Goal: Task Accomplishment & Management: Complete application form

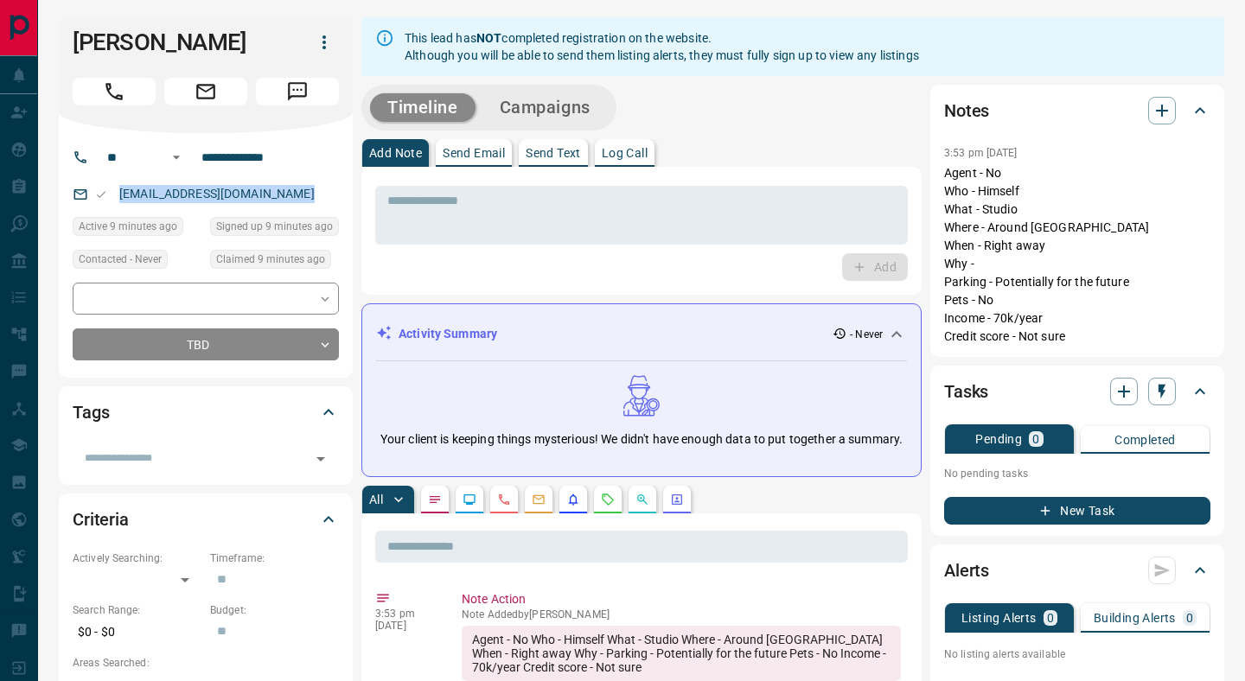
drag, startPoint x: 117, startPoint y: 191, endPoint x: 297, endPoint y: 199, distance: 180.0
click at [297, 199] on p "[EMAIL_ADDRESS][DOMAIN_NAME]" at bounding box center [217, 194] width 206 height 29
copy link "[EMAIL_ADDRESS][DOMAIN_NAME]"
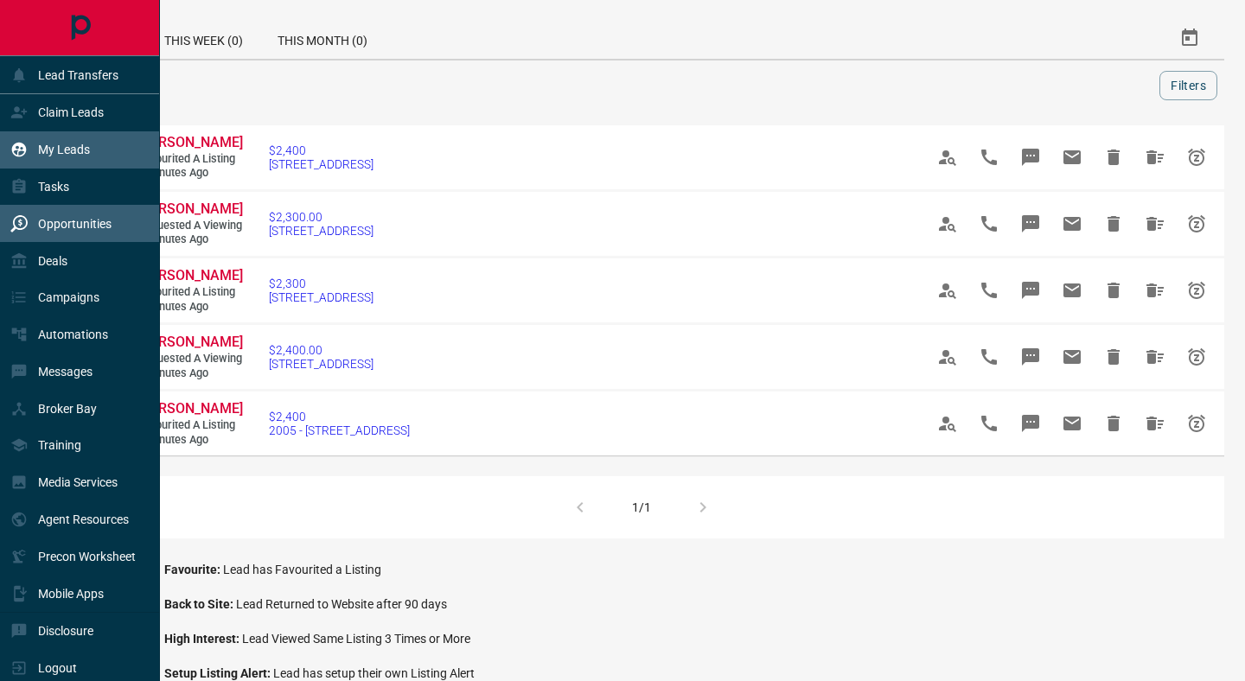
click at [34, 150] on div "My Leads" at bounding box center [50, 150] width 80 height 29
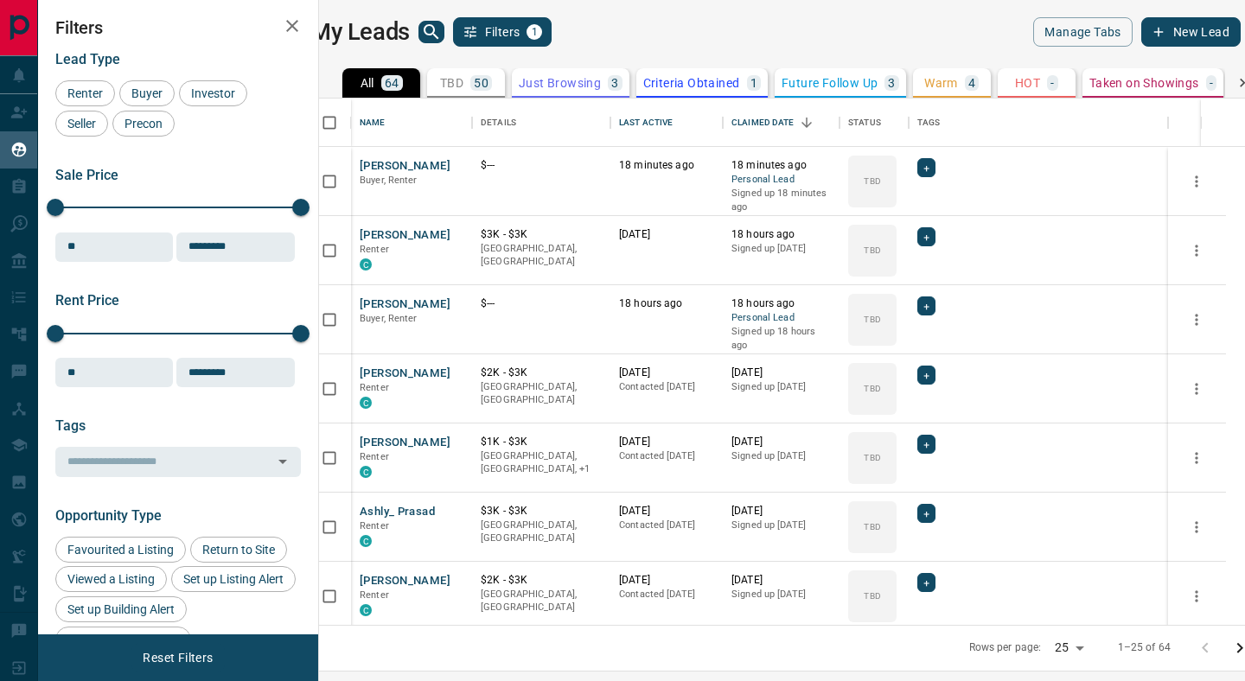
scroll to position [527, 918]
click at [1151, 35] on button "New Lead" at bounding box center [1190, 31] width 99 height 29
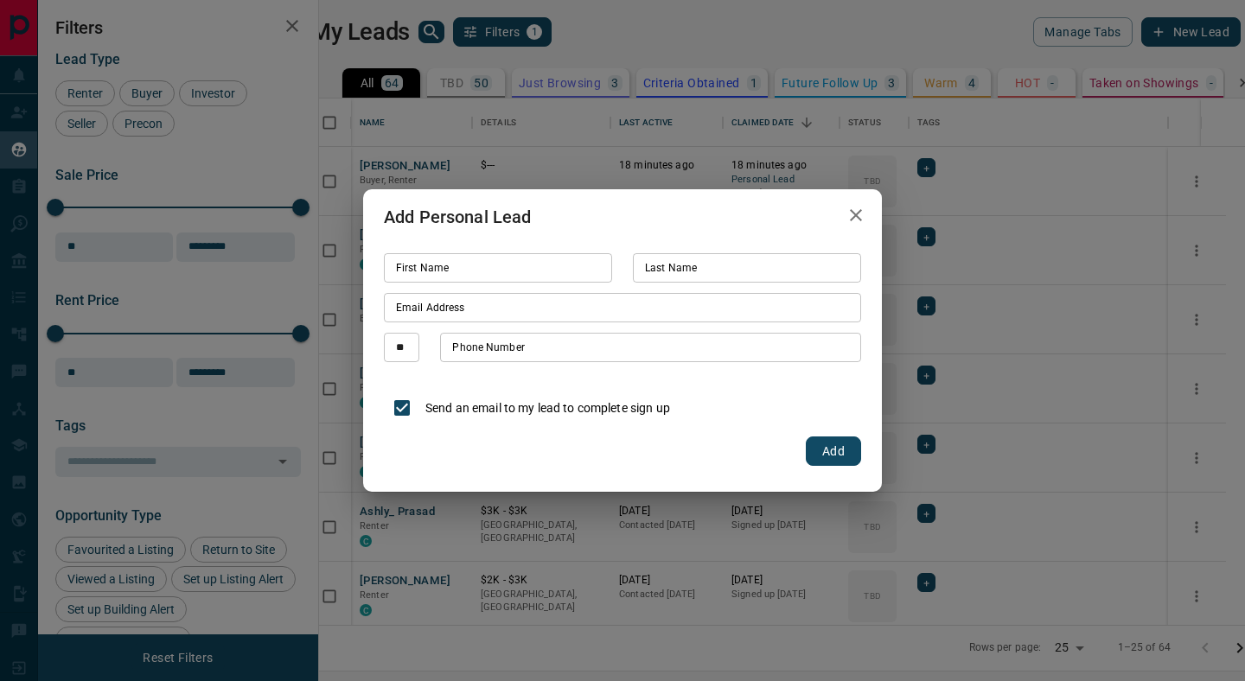
click at [492, 259] on input "First Name" at bounding box center [498, 267] width 228 height 29
click at [859, 210] on icon "button" at bounding box center [856, 215] width 21 height 21
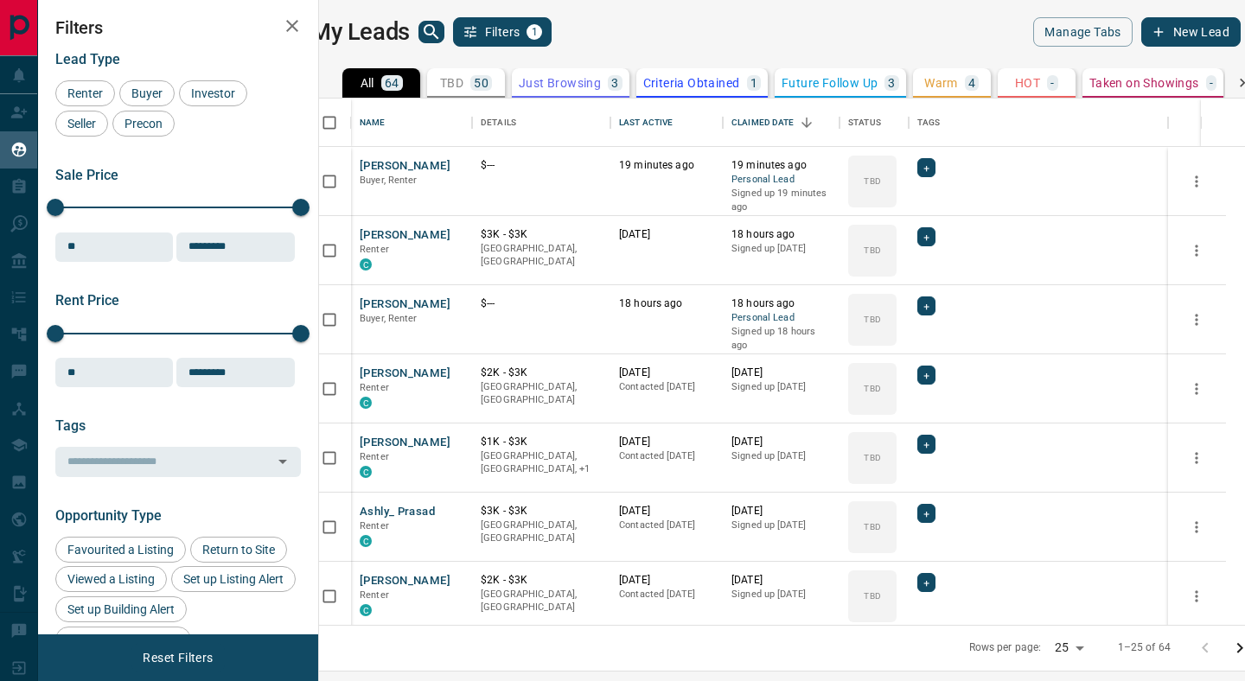
click at [1171, 37] on button "New Lead" at bounding box center [1190, 31] width 99 height 29
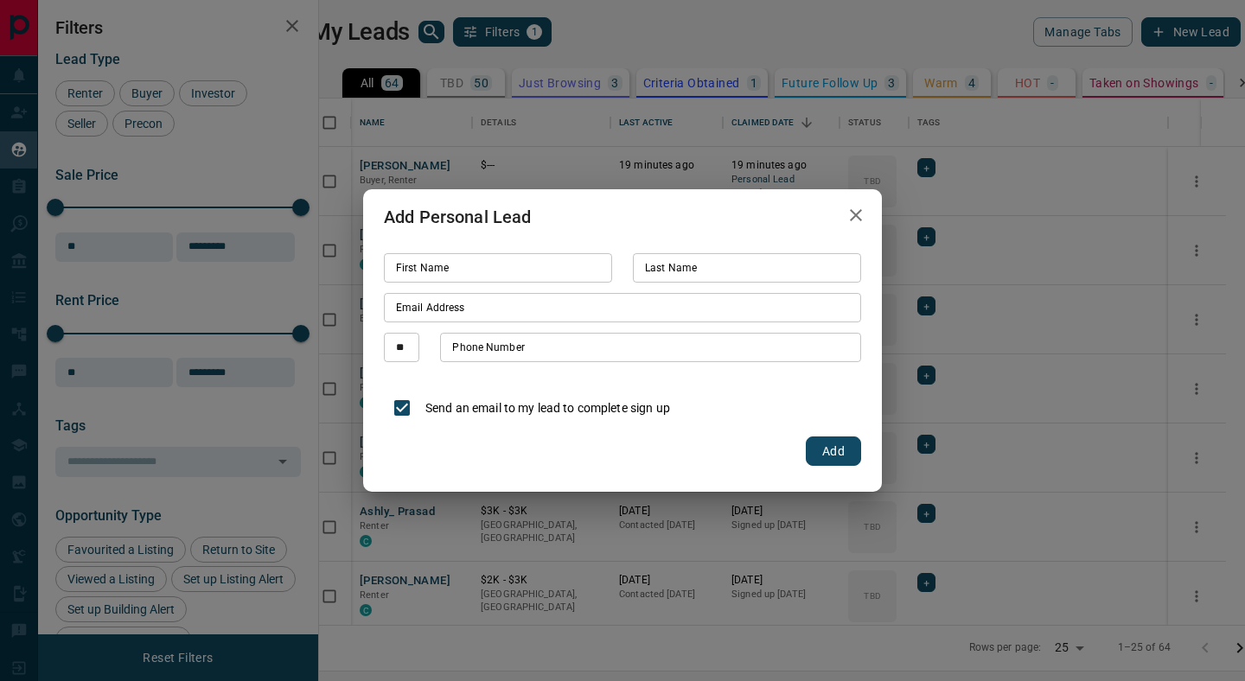
click at [501, 271] on input "First Name" at bounding box center [498, 267] width 228 height 29
click at [649, 265] on input "Last Name" at bounding box center [747, 267] width 228 height 29
click at [438, 276] on input "*****" at bounding box center [498, 267] width 228 height 29
type input "*"
type input "******"
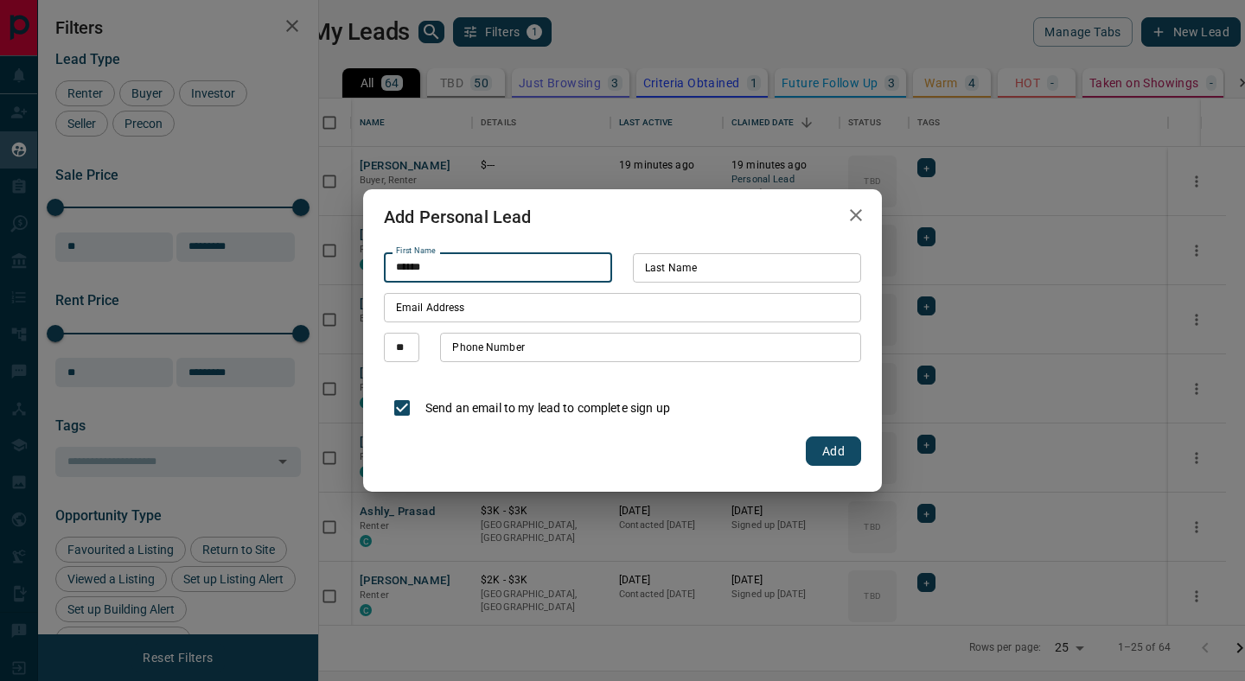
click at [673, 266] on input "Last Name" at bounding box center [747, 267] width 228 height 29
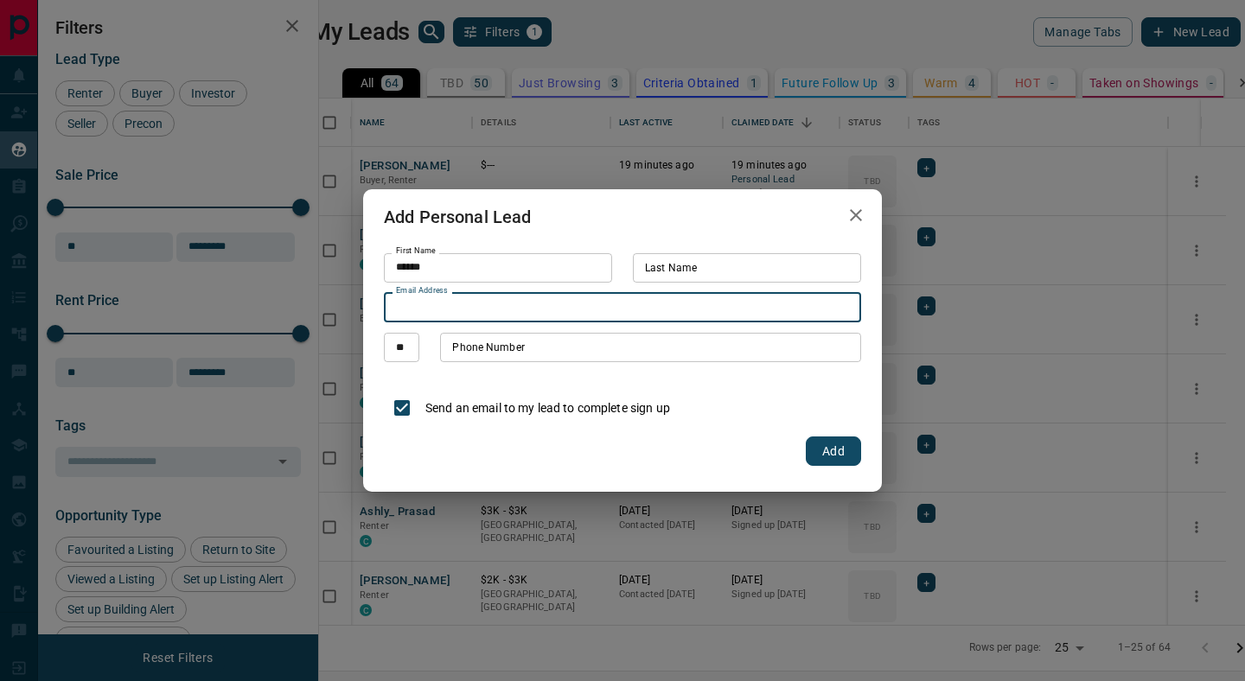
click at [420, 308] on input "Email Address" at bounding box center [622, 307] width 477 height 29
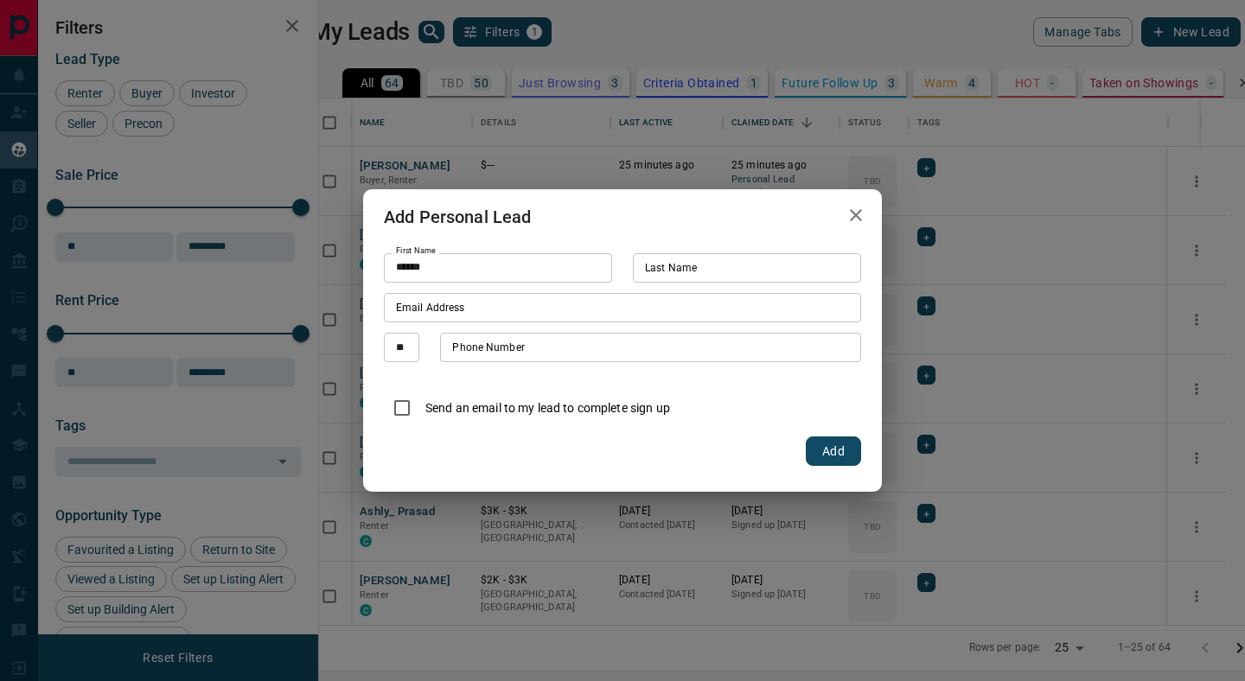
click at [871, 222] on button "button" at bounding box center [856, 215] width 35 height 35
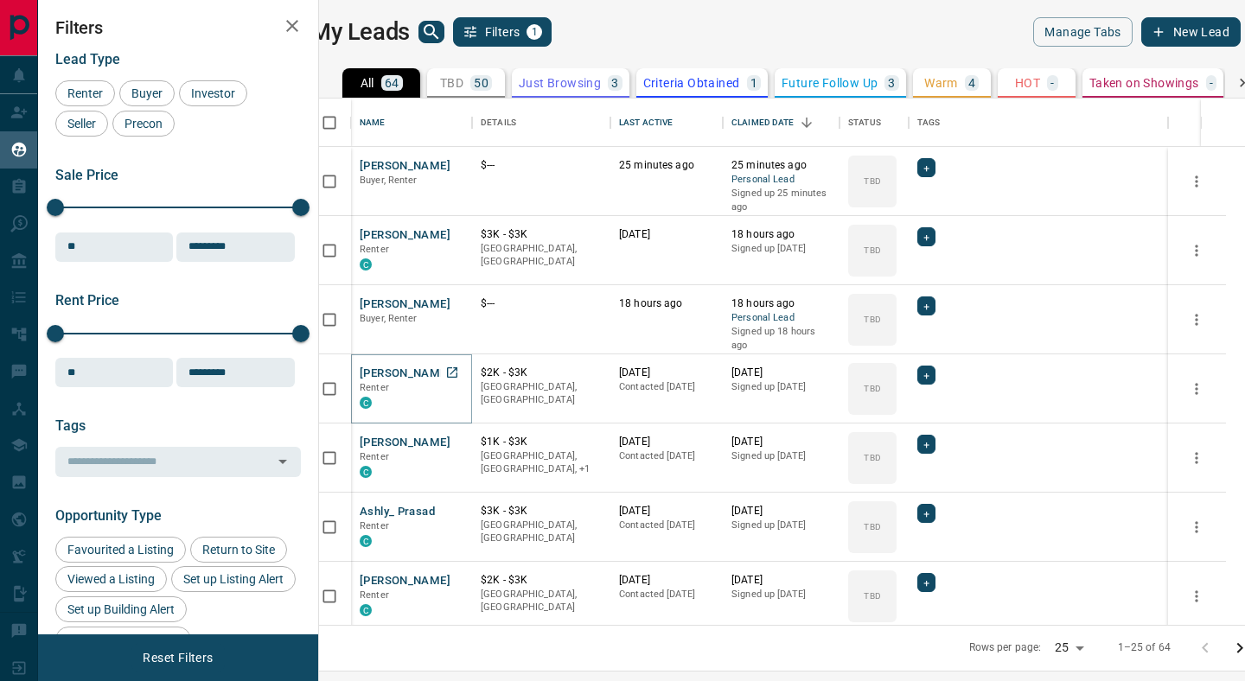
click at [410, 374] on button "Elvis Addo" at bounding box center [405, 374] width 91 height 16
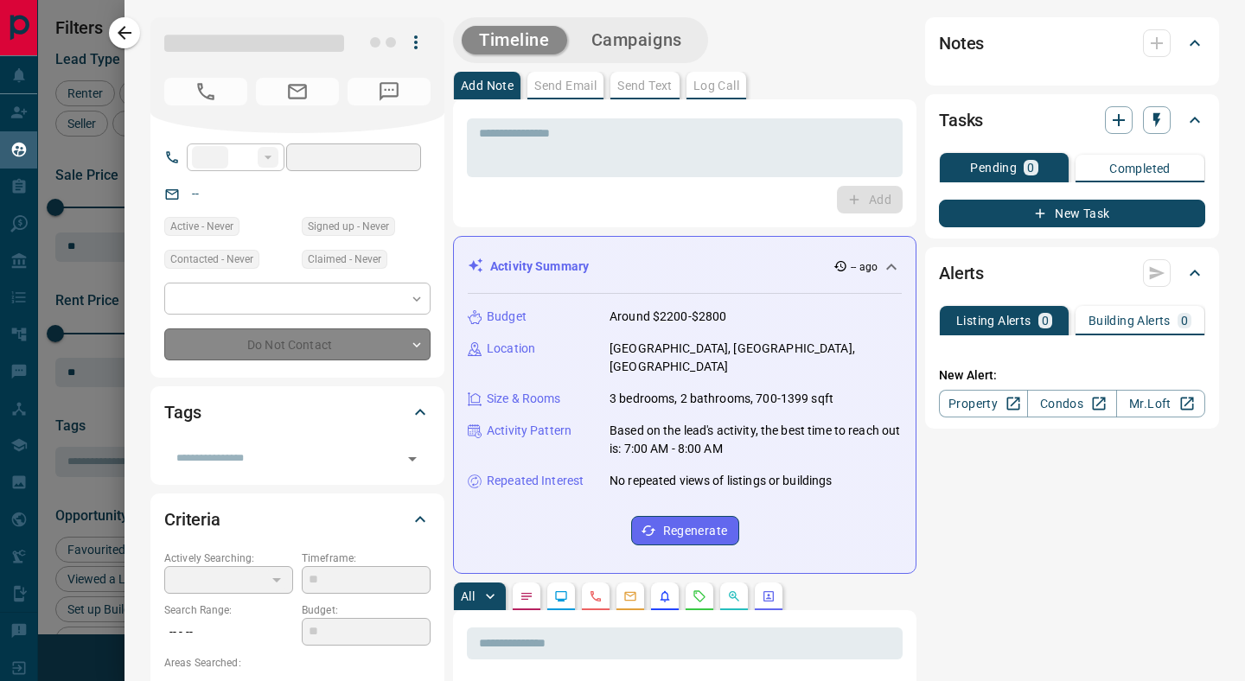
type input "**"
type input "**********"
type input "**"
type input "*"
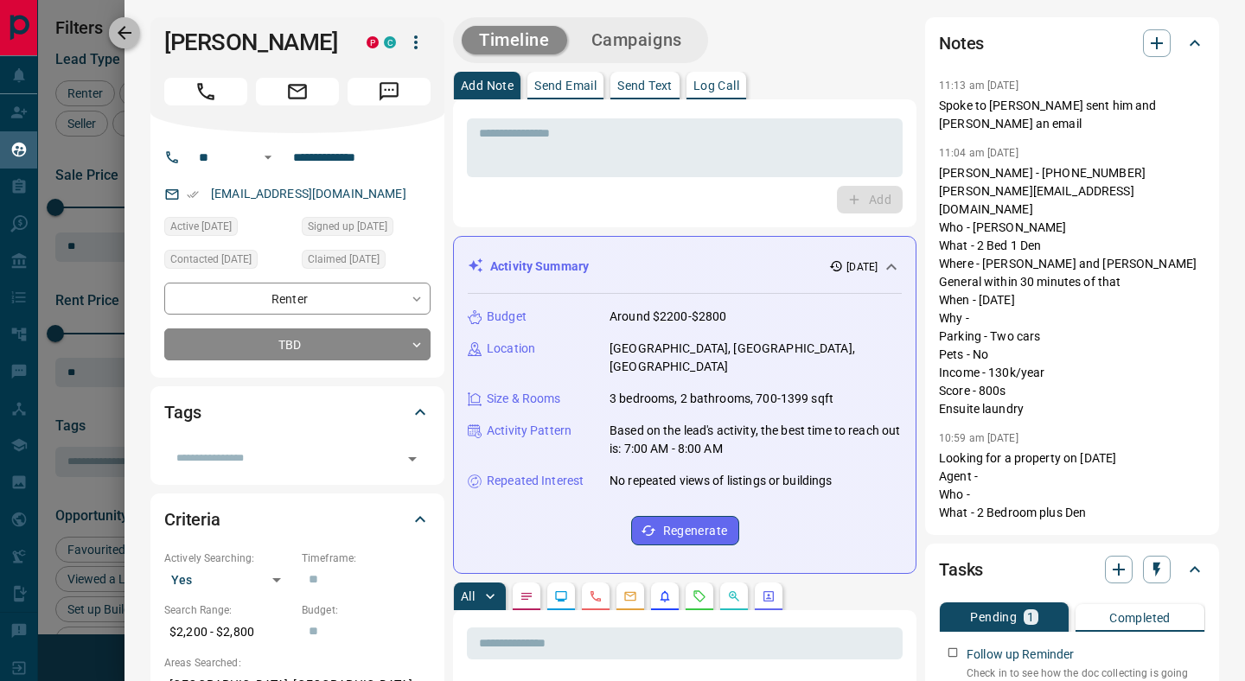
click at [126, 31] on icon "button" at bounding box center [124, 32] width 21 height 21
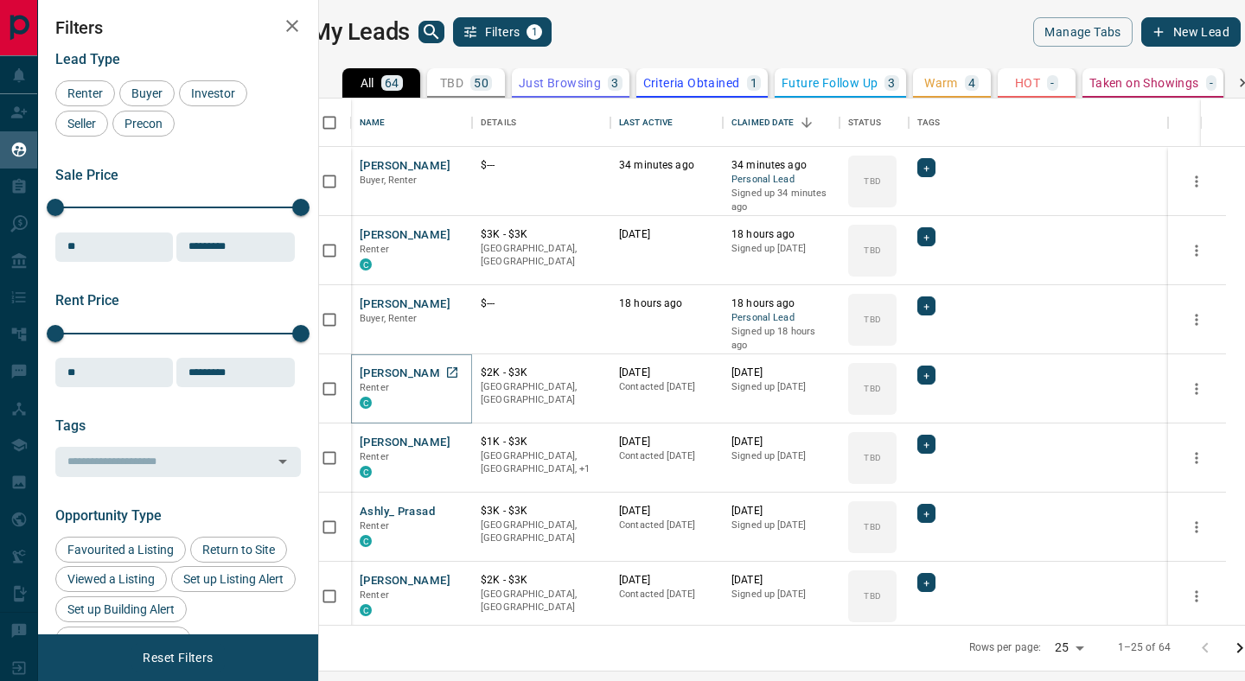
click at [414, 369] on button "Elvis Addo" at bounding box center [405, 374] width 91 height 16
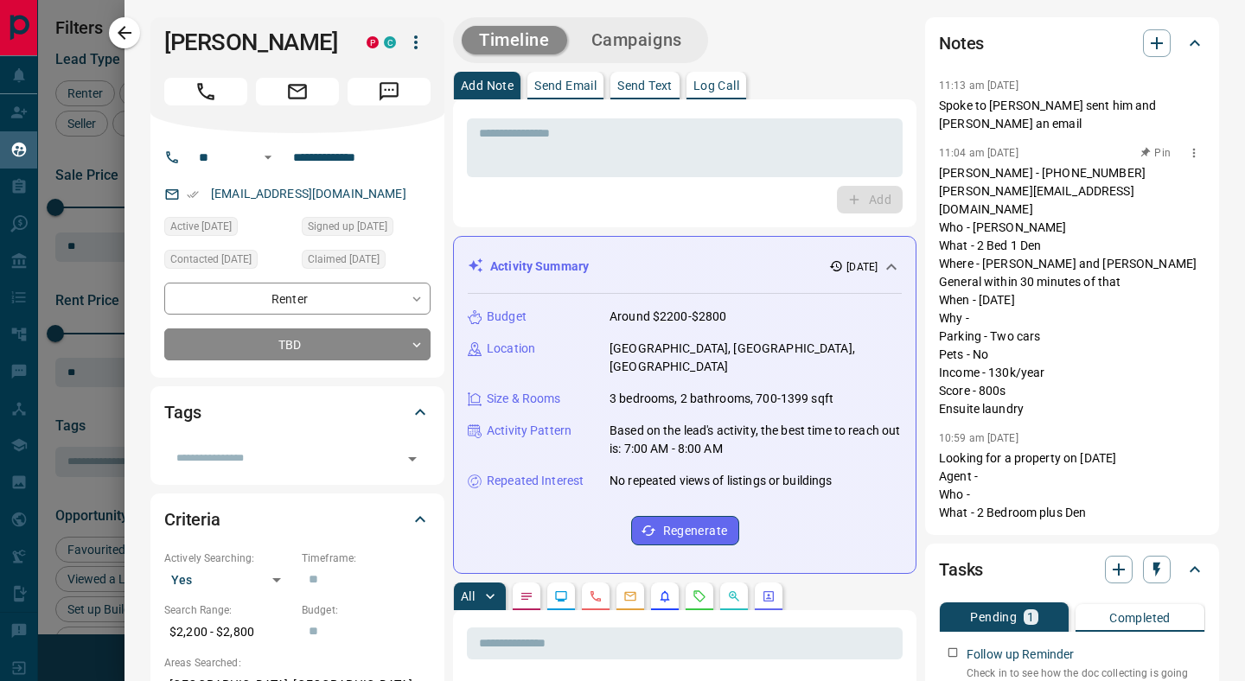
scroll to position [5, 0]
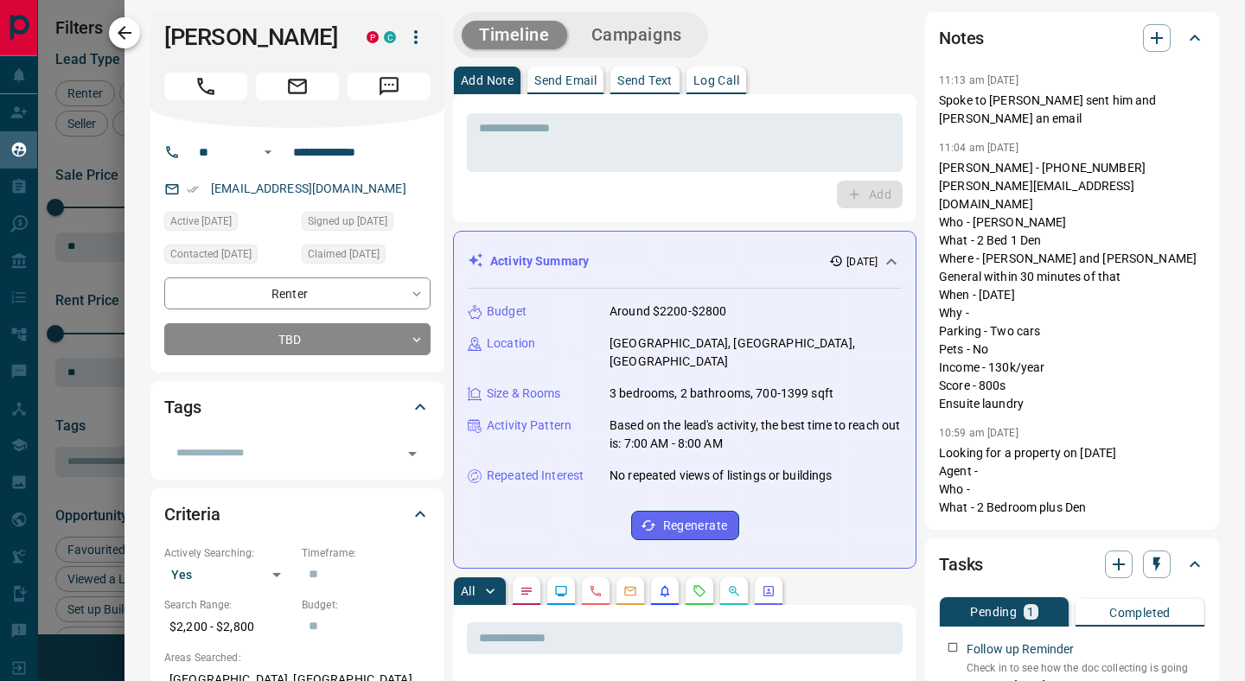
click at [131, 33] on icon "button" at bounding box center [125, 33] width 14 height 14
